Goal: Find specific page/section: Find specific page/section

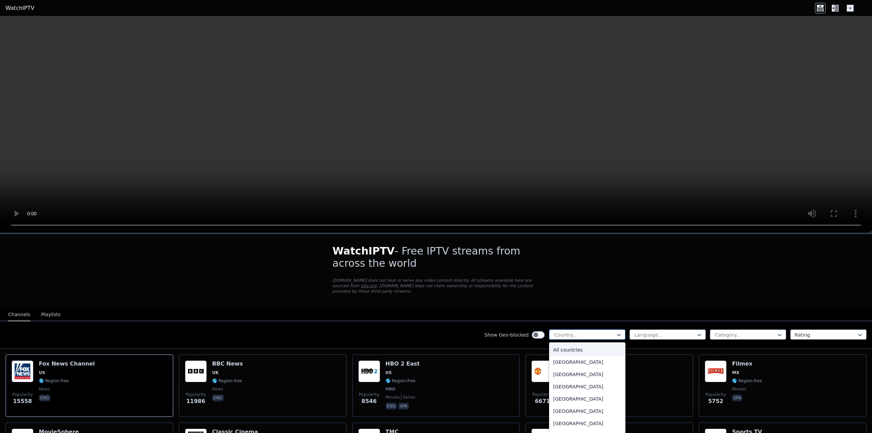
click at [596, 331] on div at bounding box center [584, 334] width 62 height 7
click at [556, 374] on div "[GEOGRAPHIC_DATA]" at bounding box center [587, 380] width 76 height 12
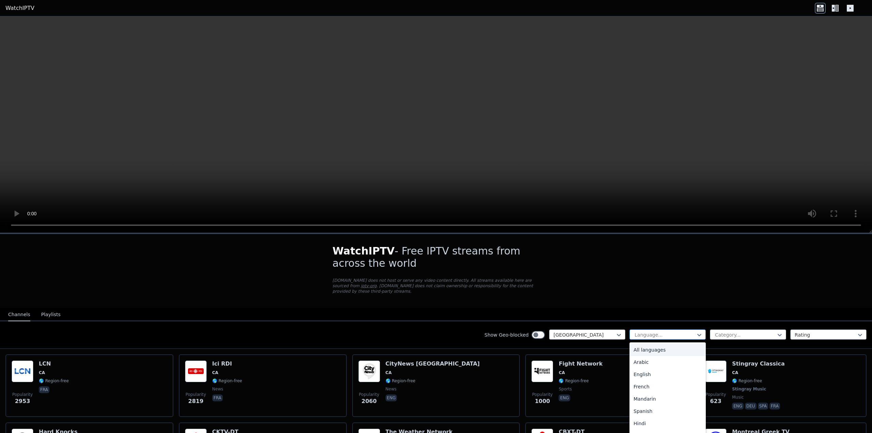
click at [648, 331] on div at bounding box center [665, 334] width 62 height 7
click at [648, 369] on div "English" at bounding box center [667, 374] width 76 height 12
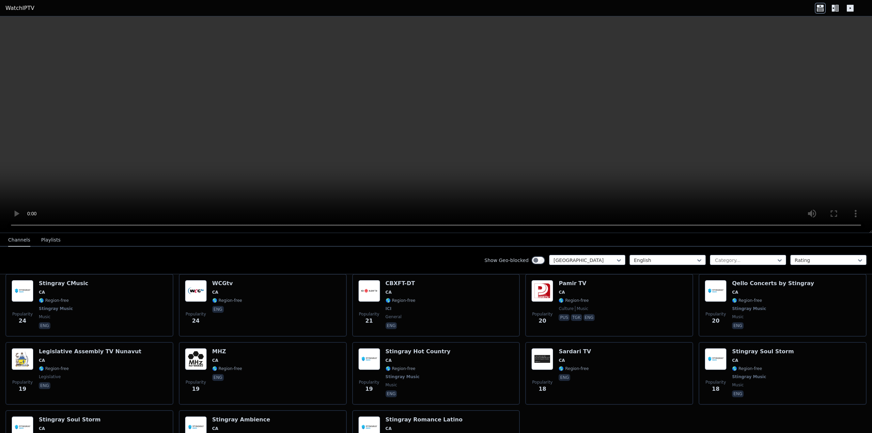
scroll to position [1029, 0]
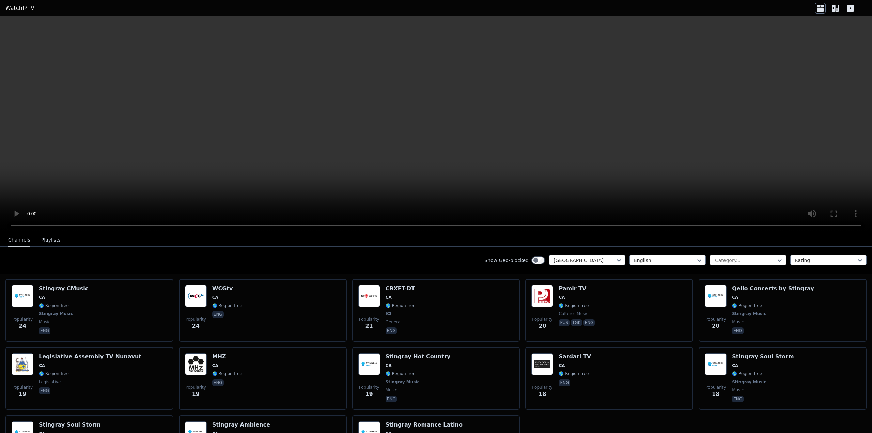
click at [736, 259] on div at bounding box center [745, 260] width 62 height 7
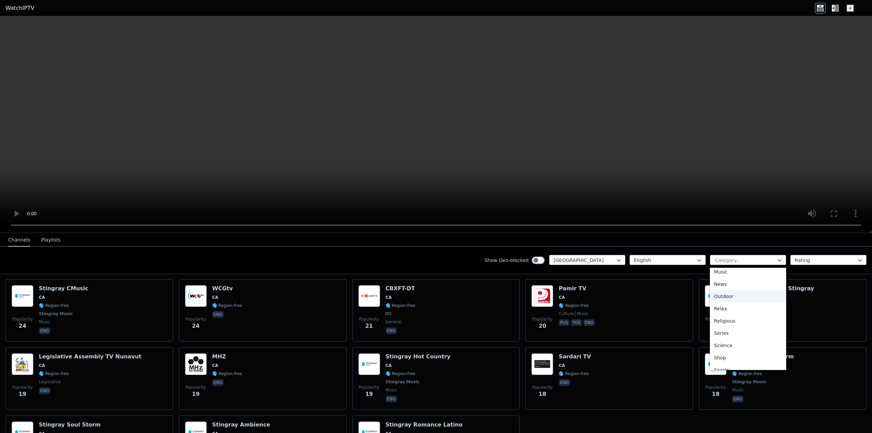
scroll to position [232, 0]
click at [720, 336] on div "Sports" at bounding box center [748, 338] width 76 height 12
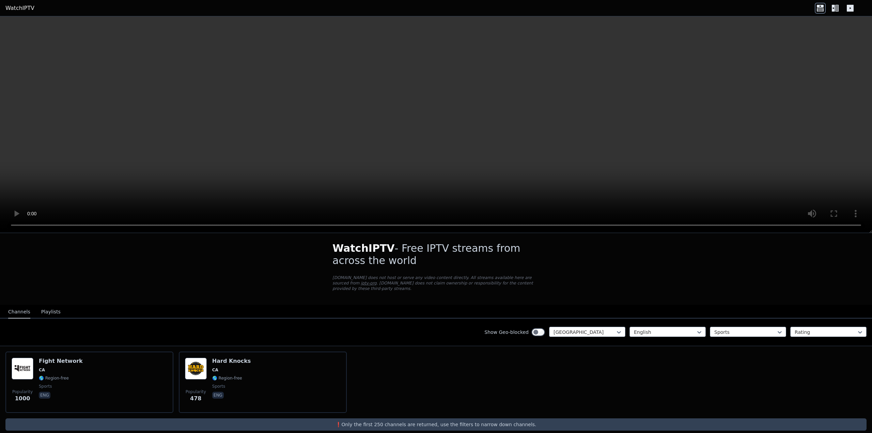
scroll to position [5, 0]
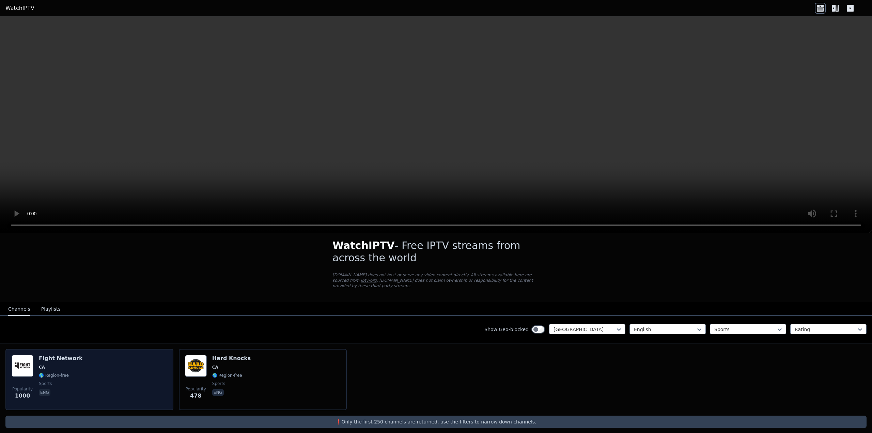
click at [79, 365] on div "Popularity 1000 Fight Network CA 🌎 Region-free sports eng" at bounding box center [90, 379] width 156 height 49
